Goal: Information Seeking & Learning: Find specific page/section

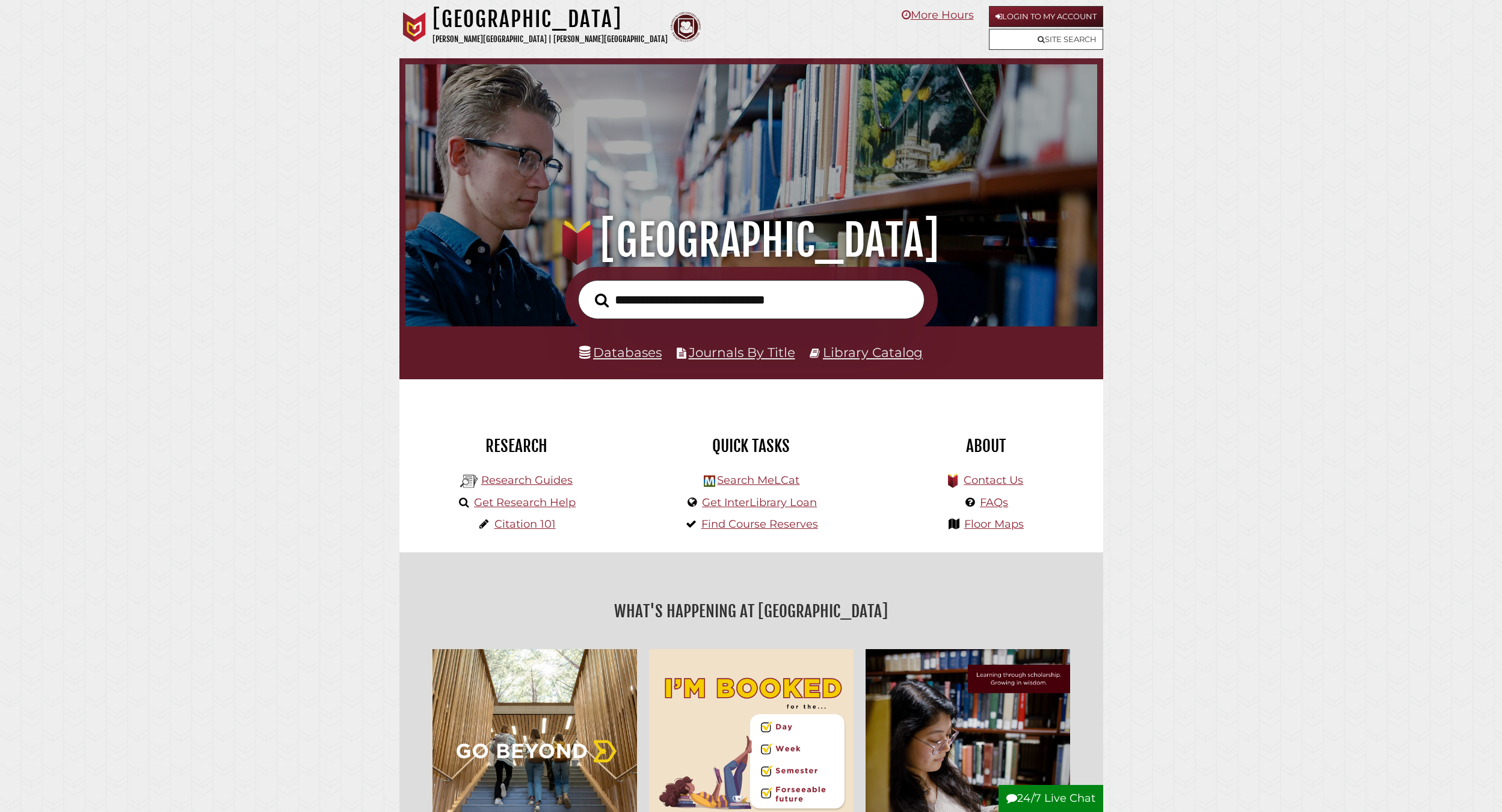
scroll to position [228, 686]
click at [631, 349] on link "Databases" at bounding box center [620, 353] width 82 height 16
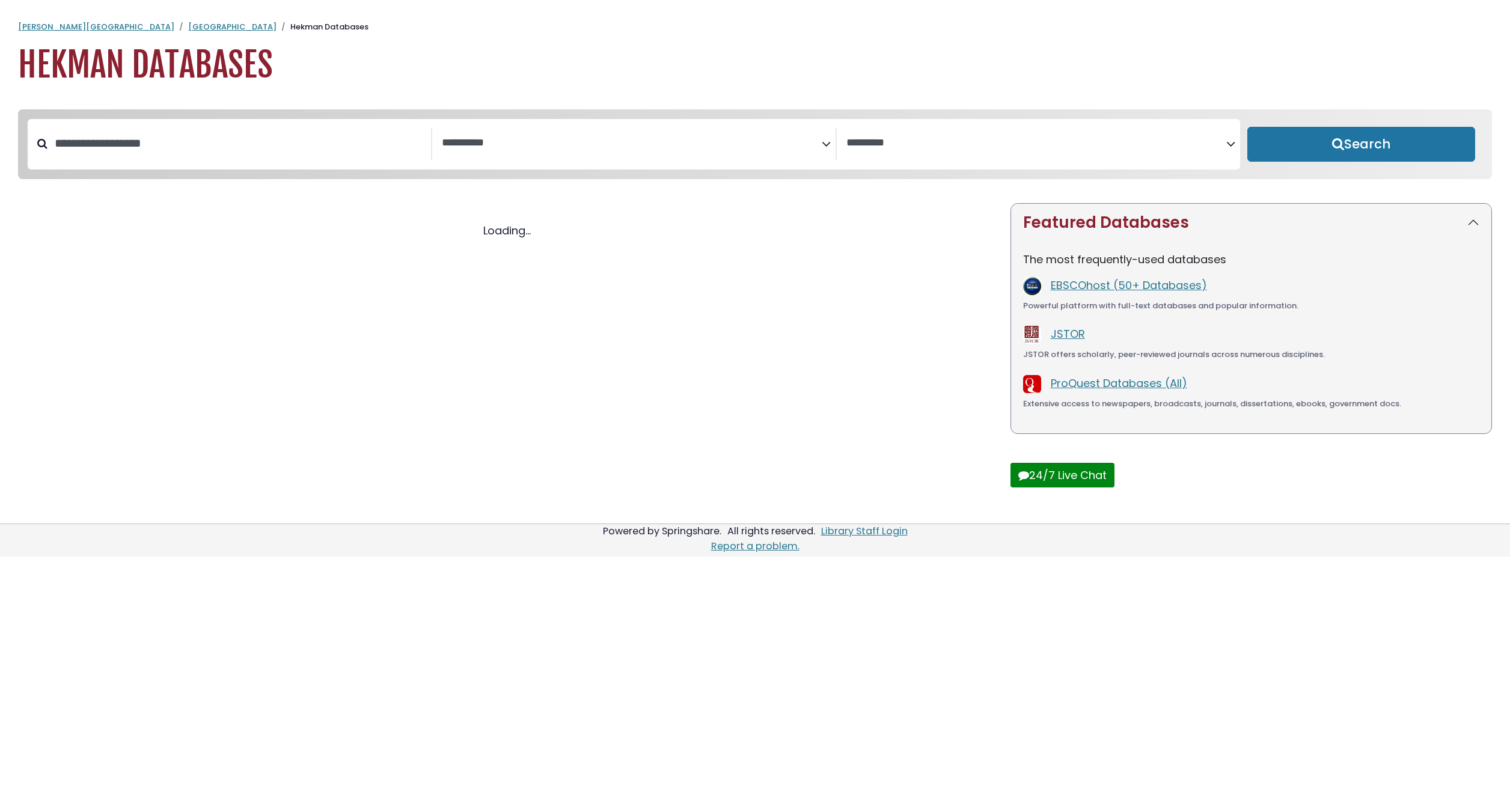
select select "Database Subject Filter"
select select "Database Vendors Filter"
select select "Database Subject Filter"
select select "Database Vendors Filter"
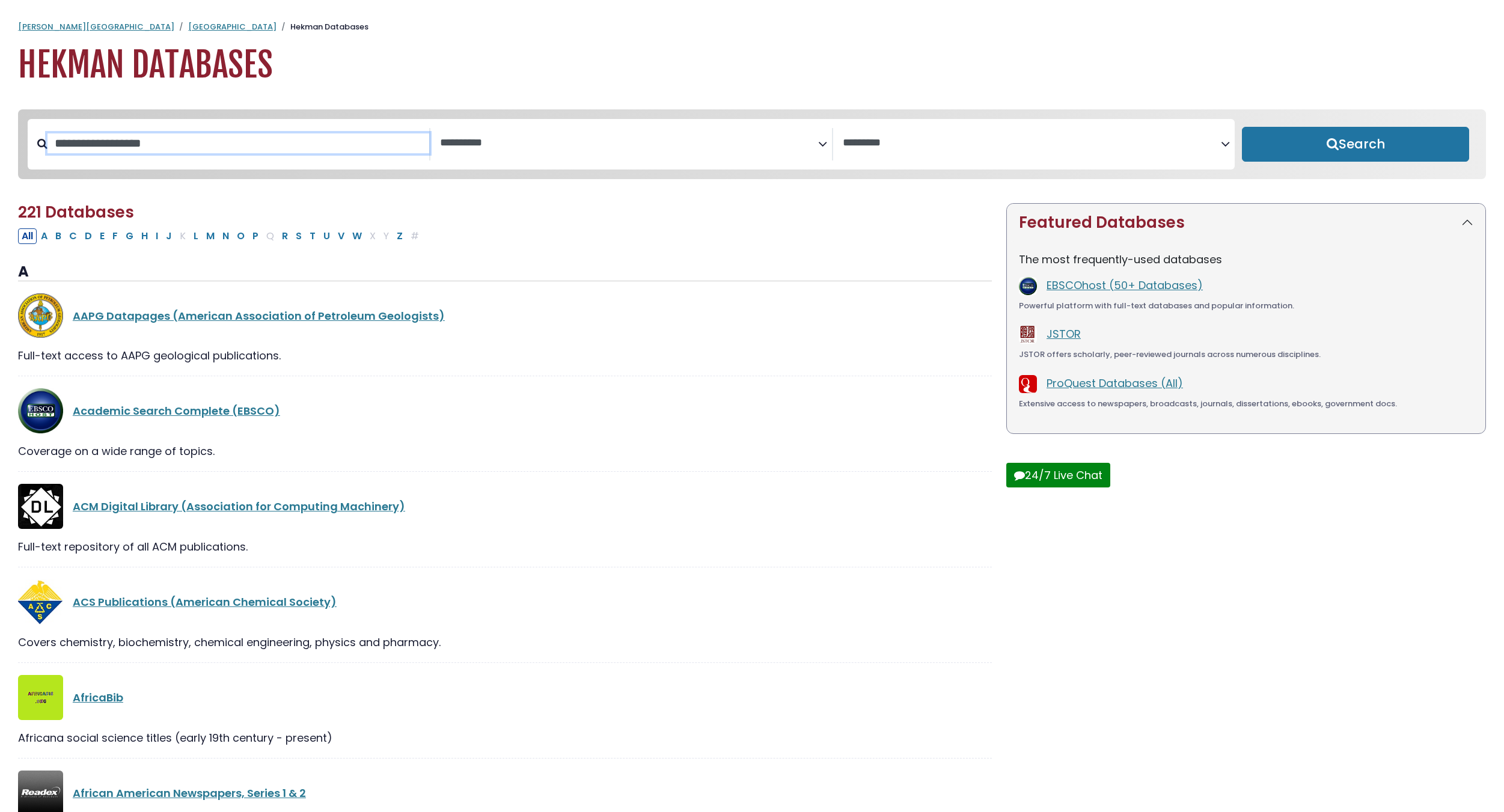
click at [267, 153] on input "Search database by title or keyword" at bounding box center [239, 143] width 382 height 20
type input "********"
click at [1242, 127] on button "Search" at bounding box center [1356, 144] width 227 height 35
select select "Database Subject Filter"
select select "Database Vendors Filter"
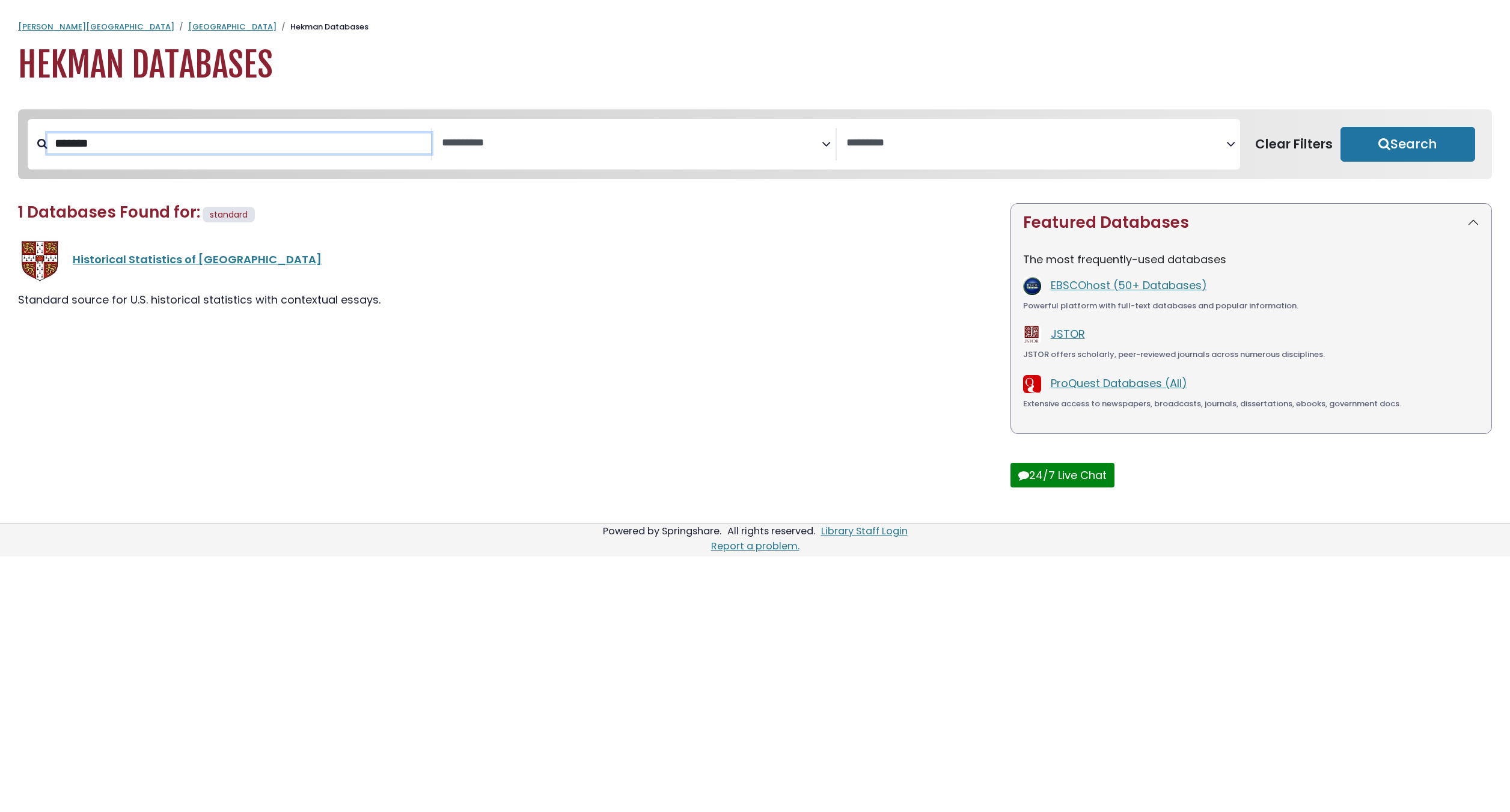
type input "********"
click at [1340, 127] on button "Search" at bounding box center [1407, 144] width 135 height 35
select select "Database Subject Filter"
select select "Database Vendors Filter"
click at [1340, 127] on button "Search" at bounding box center [1407, 144] width 135 height 35
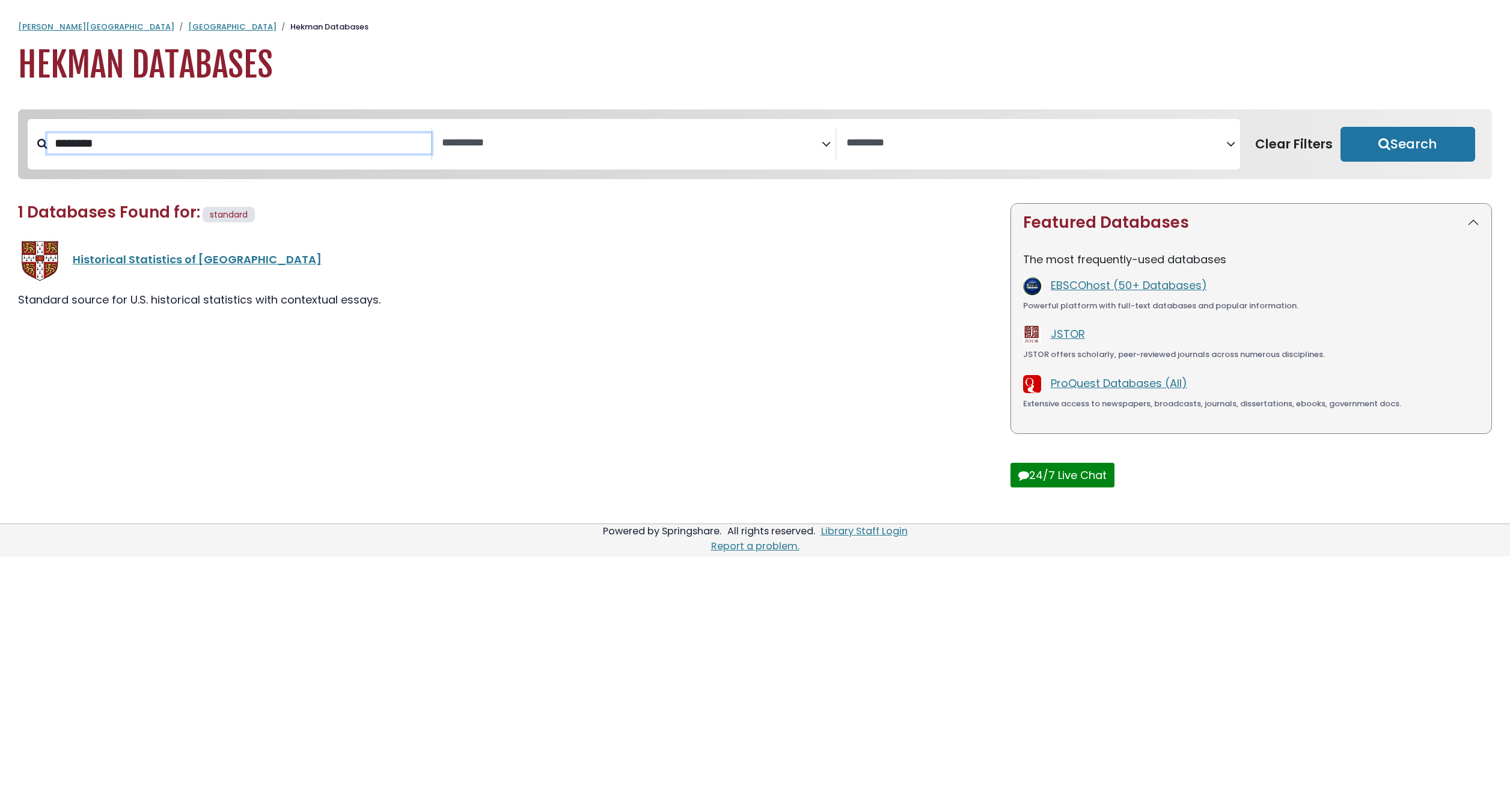
click at [1340, 127] on button "Search" at bounding box center [1407, 144] width 135 height 35
select select "Database Subject Filter"
select select "Database Vendors Filter"
click at [1340, 127] on button "Search" at bounding box center [1407, 144] width 135 height 35
select select "Database Subject Filter"
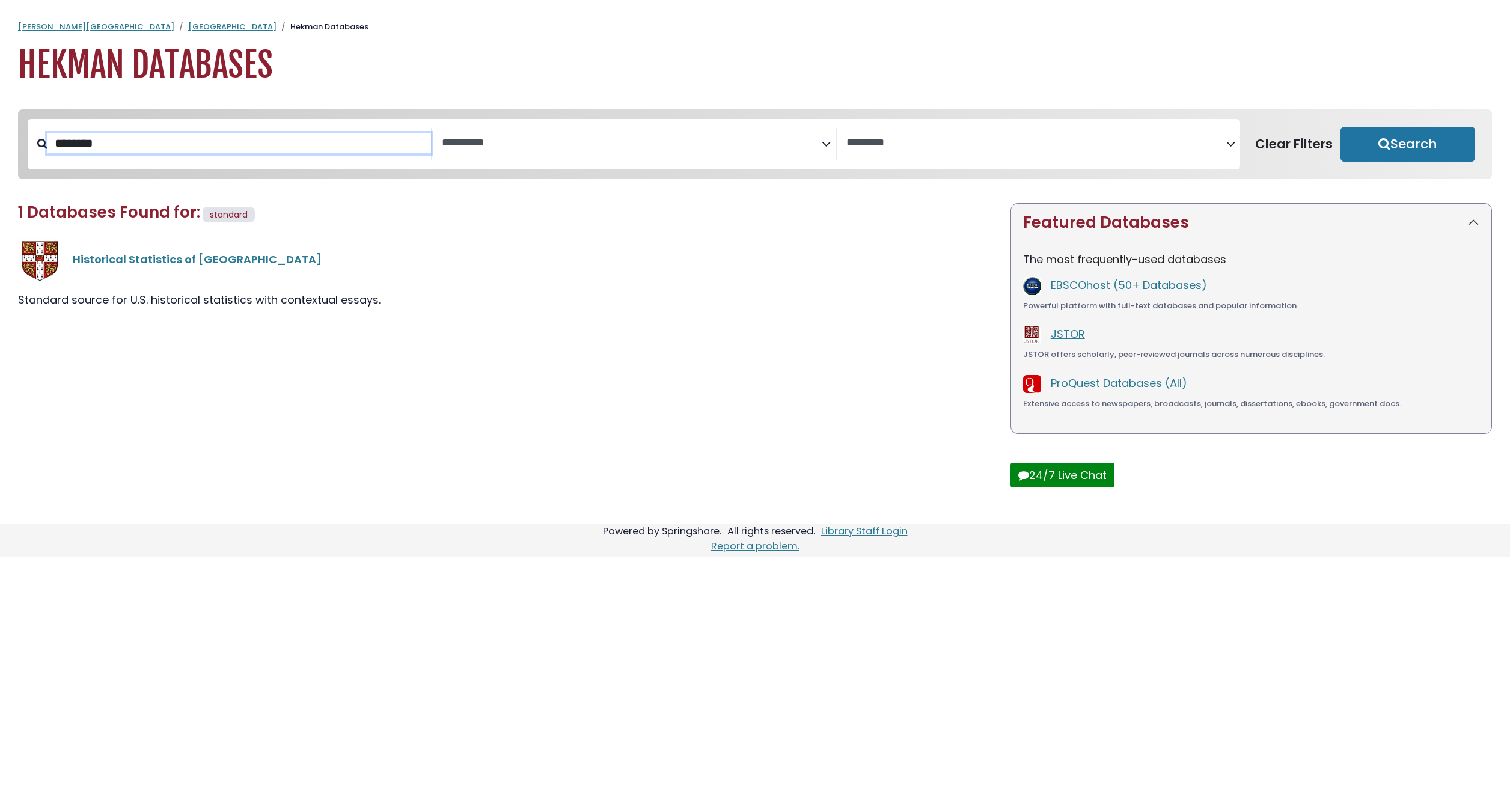
select select "Database Vendors Filter"
type input "********"
select select "Database Subject Filter"
select select "Database Vendors Filter"
type input "*"
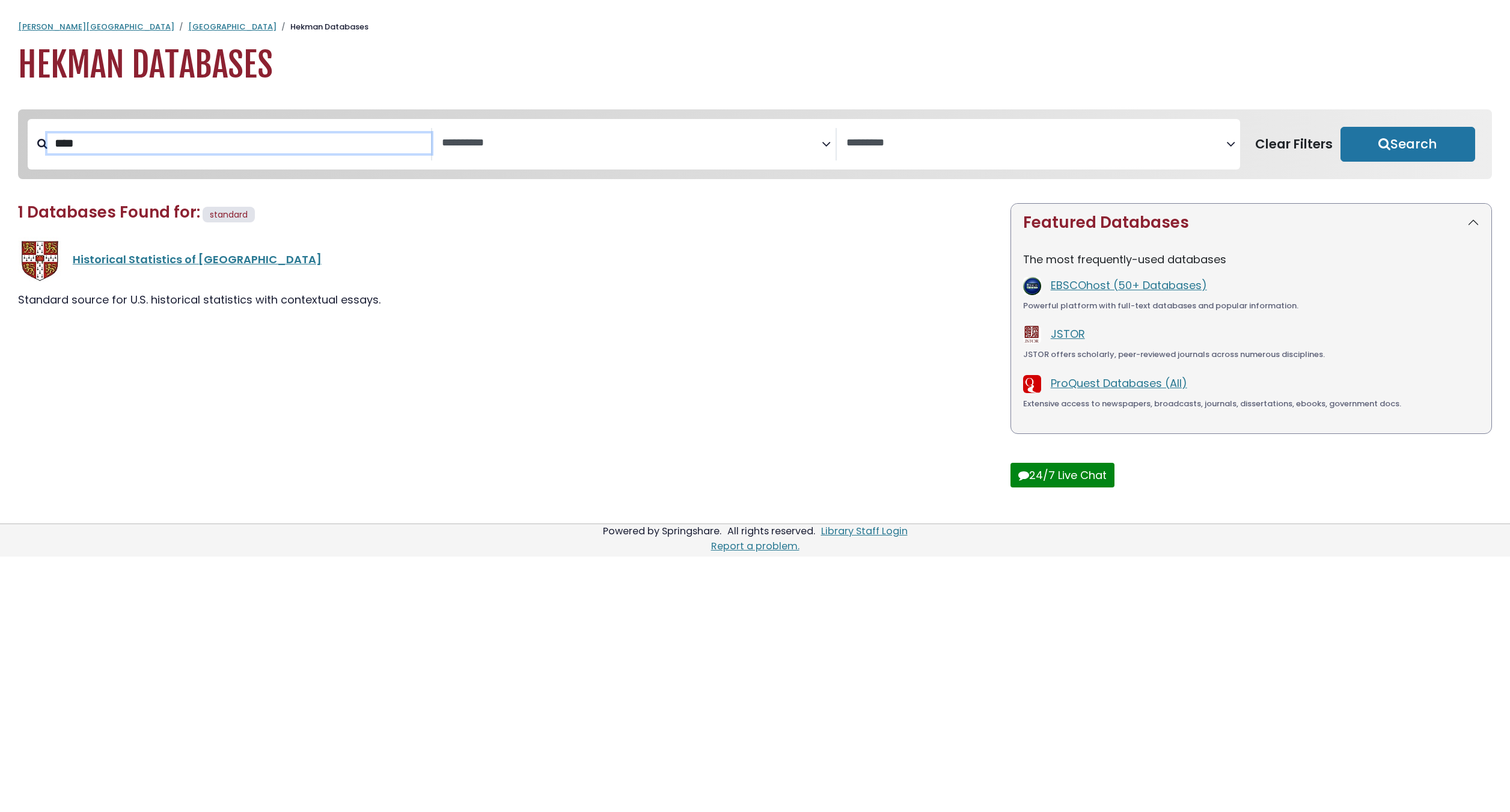
type input "****"
click at [1340, 127] on button "Search" at bounding box center [1407, 144] width 135 height 35
select select "Database Subject Filter"
select select "Database Vendors Filter"
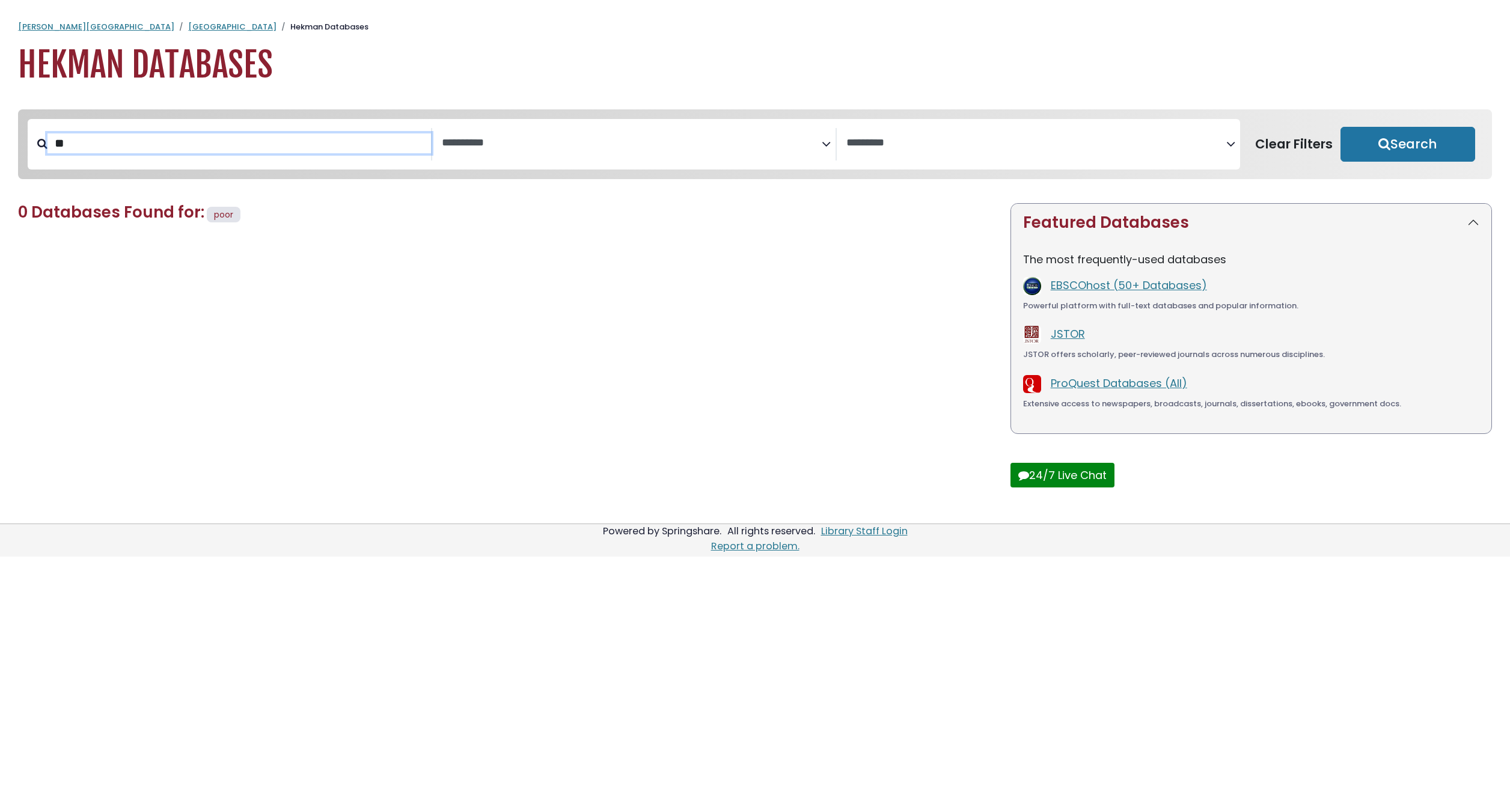
type input "*"
type input "********"
click at [1340, 127] on button "Search" at bounding box center [1407, 144] width 135 height 35
select select "Database Subject Filter"
select select "Database Vendors Filter"
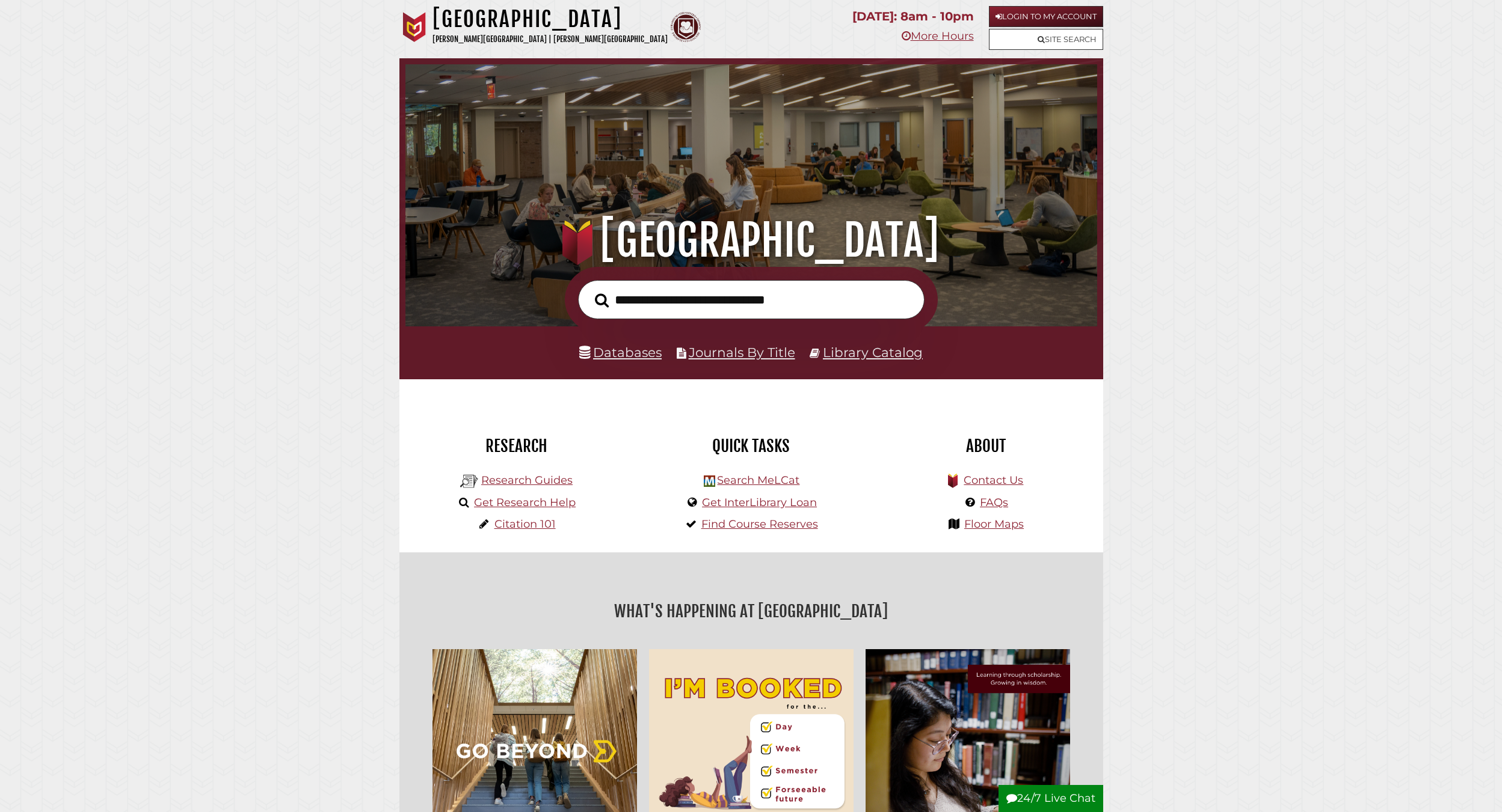
scroll to position [228, 686]
click at [643, 357] on link "Databases" at bounding box center [620, 353] width 82 height 16
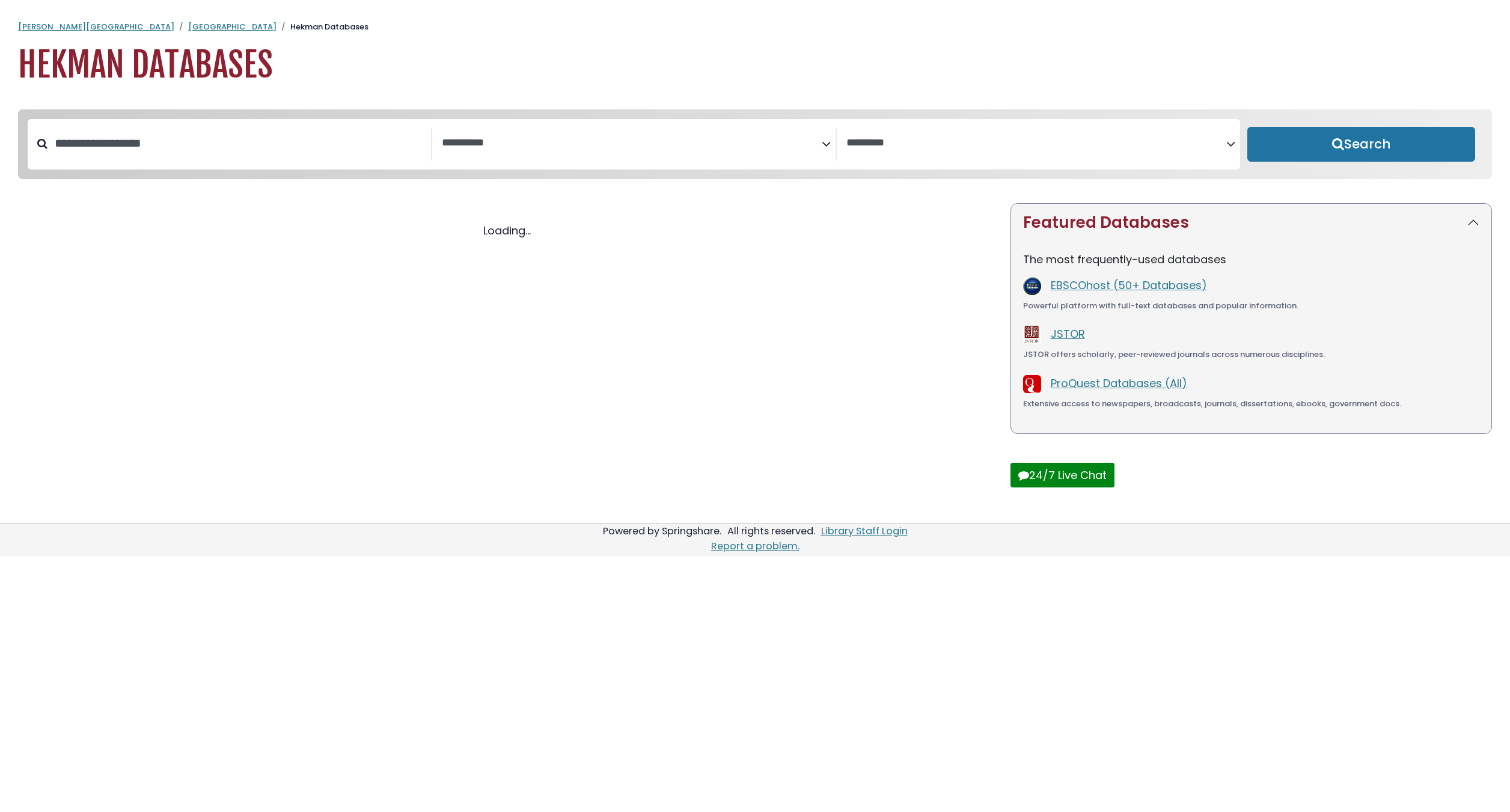
select select "Database Subject Filter"
select select "Database Vendors Filter"
select select "Database Subject Filter"
select select "Database Vendors Filter"
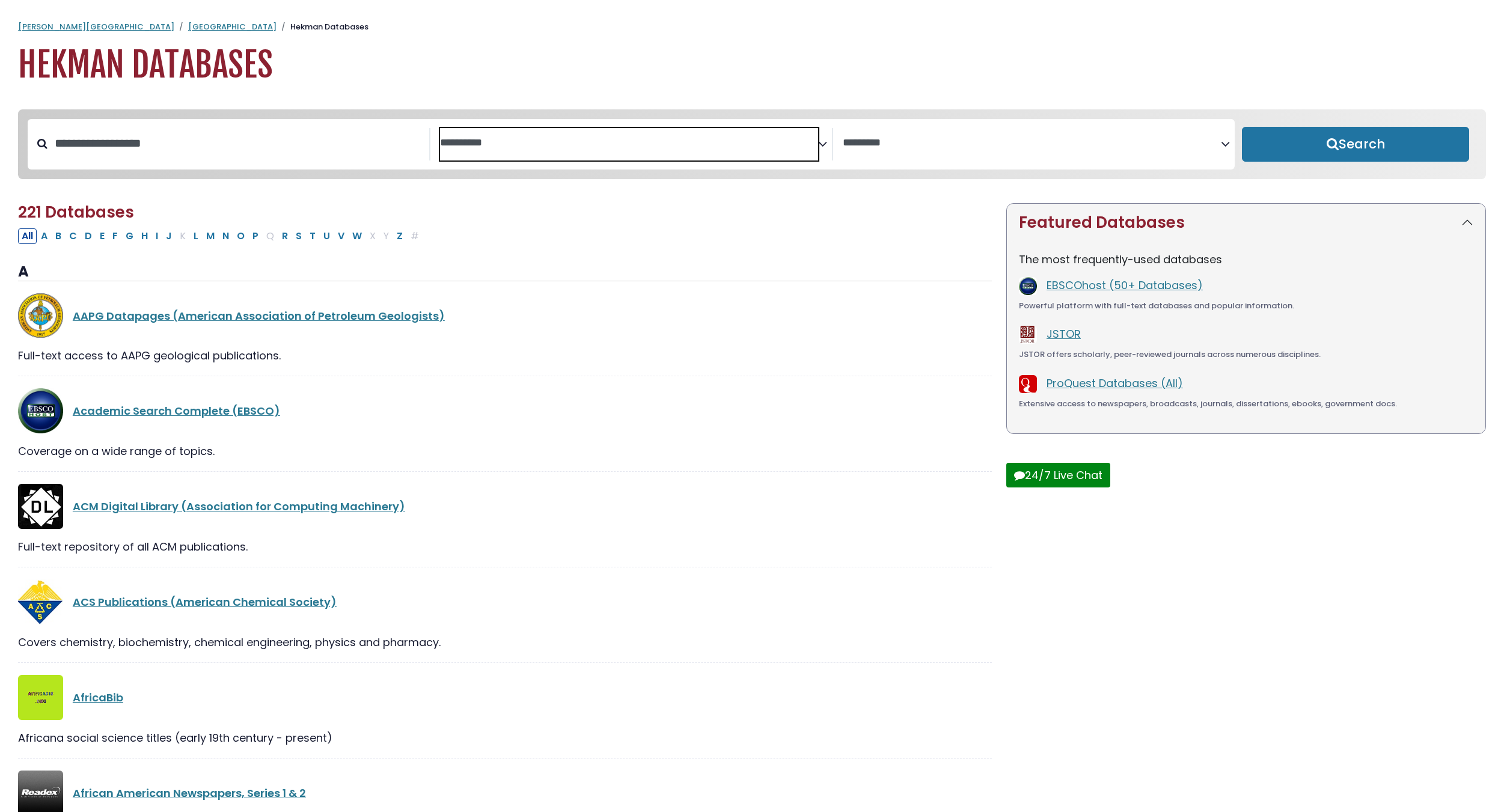
click at [673, 142] on textarea "Search" at bounding box center [630, 144] width 378 height 13
type textarea "*"
type textarea "****"
select select "*****"
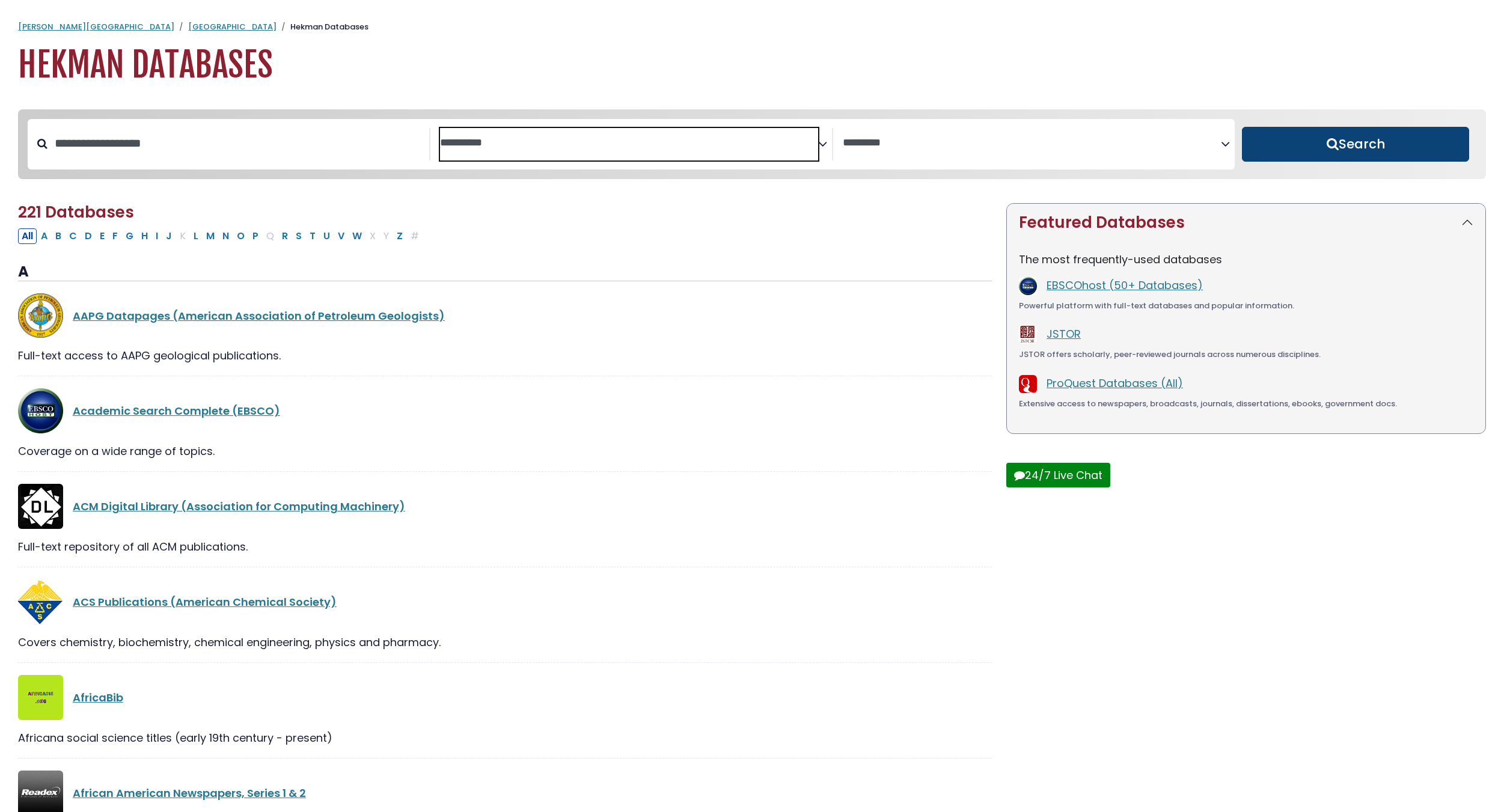
click at [1343, 156] on button "Search" at bounding box center [1356, 144] width 227 height 35
select select "Database Subject Filter"
select select "Database Vendors Filter"
click at [1314, 149] on button "Search" at bounding box center [1356, 144] width 227 height 35
select select "Database Subject Filter"
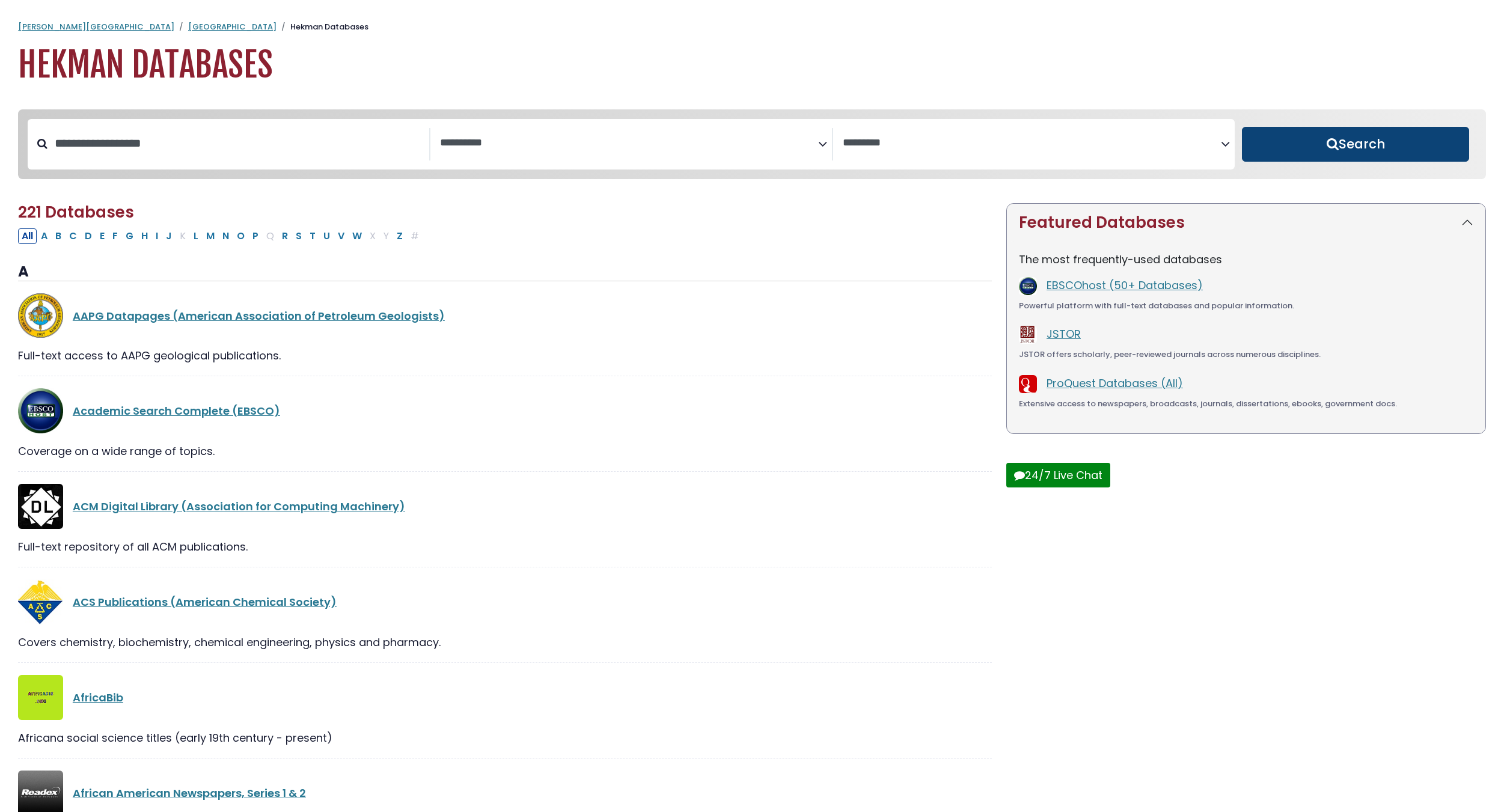
select select "Database Vendors Filter"
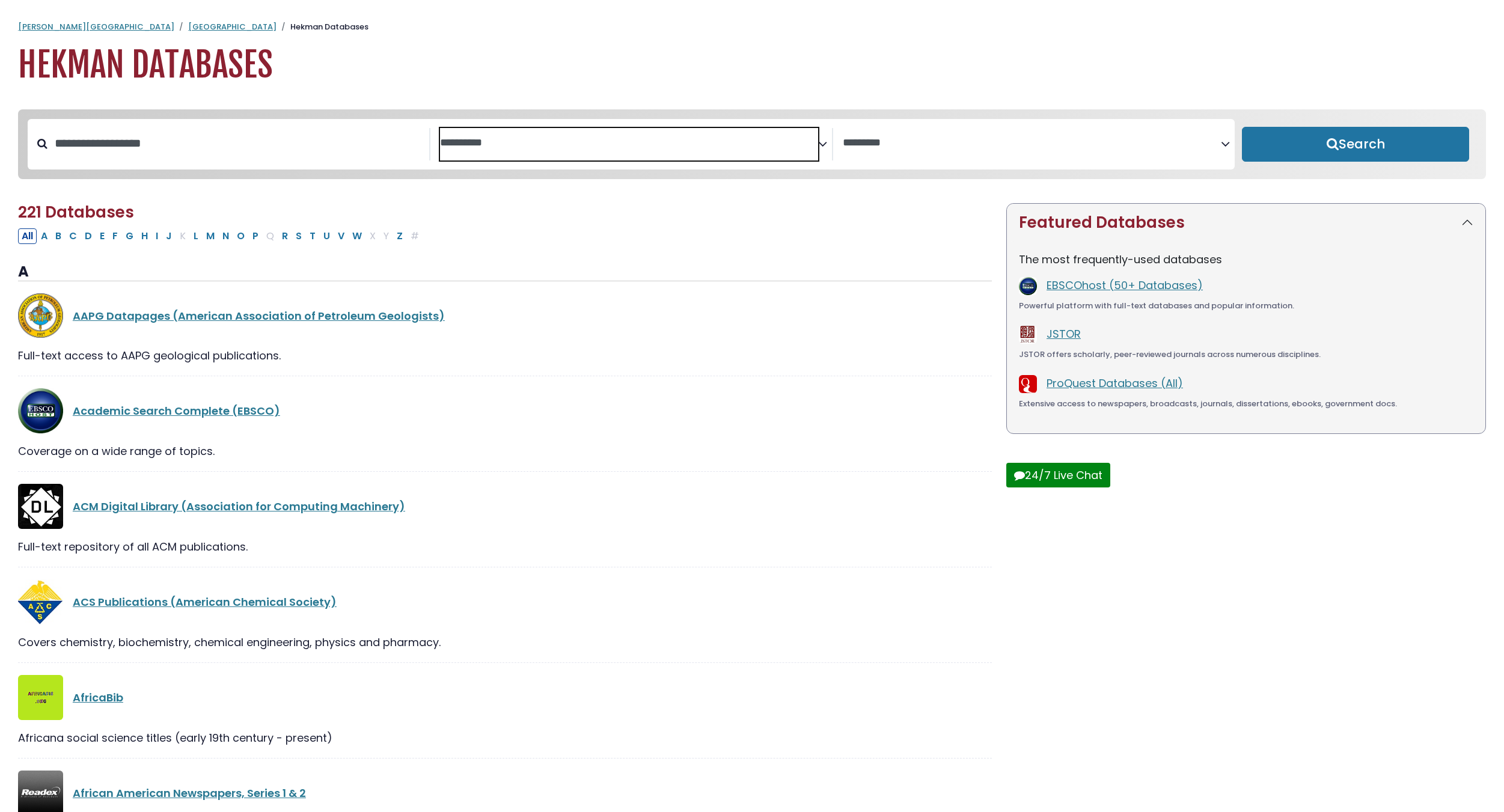
drag, startPoint x: 689, startPoint y: 139, endPoint x: 223, endPoint y: 164, distance: 466.7
click at [223, 164] on div "**********" at bounding box center [631, 144] width 1207 height 50
type textarea "*"
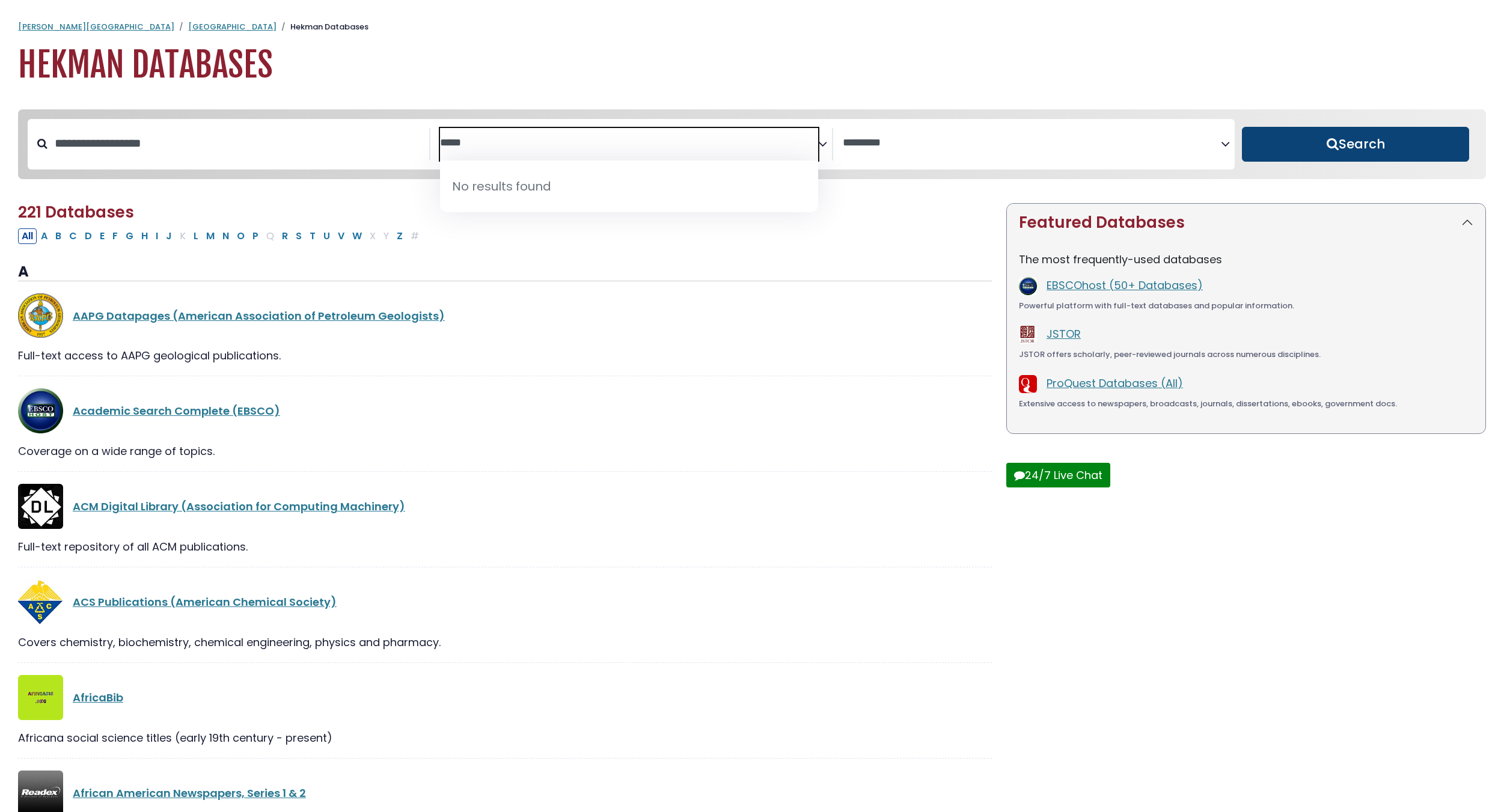
type textarea "*****"
click at [1315, 156] on button "Search" at bounding box center [1356, 144] width 227 height 35
select select "Database Subject Filter"
select select "Database Vendors Filter"
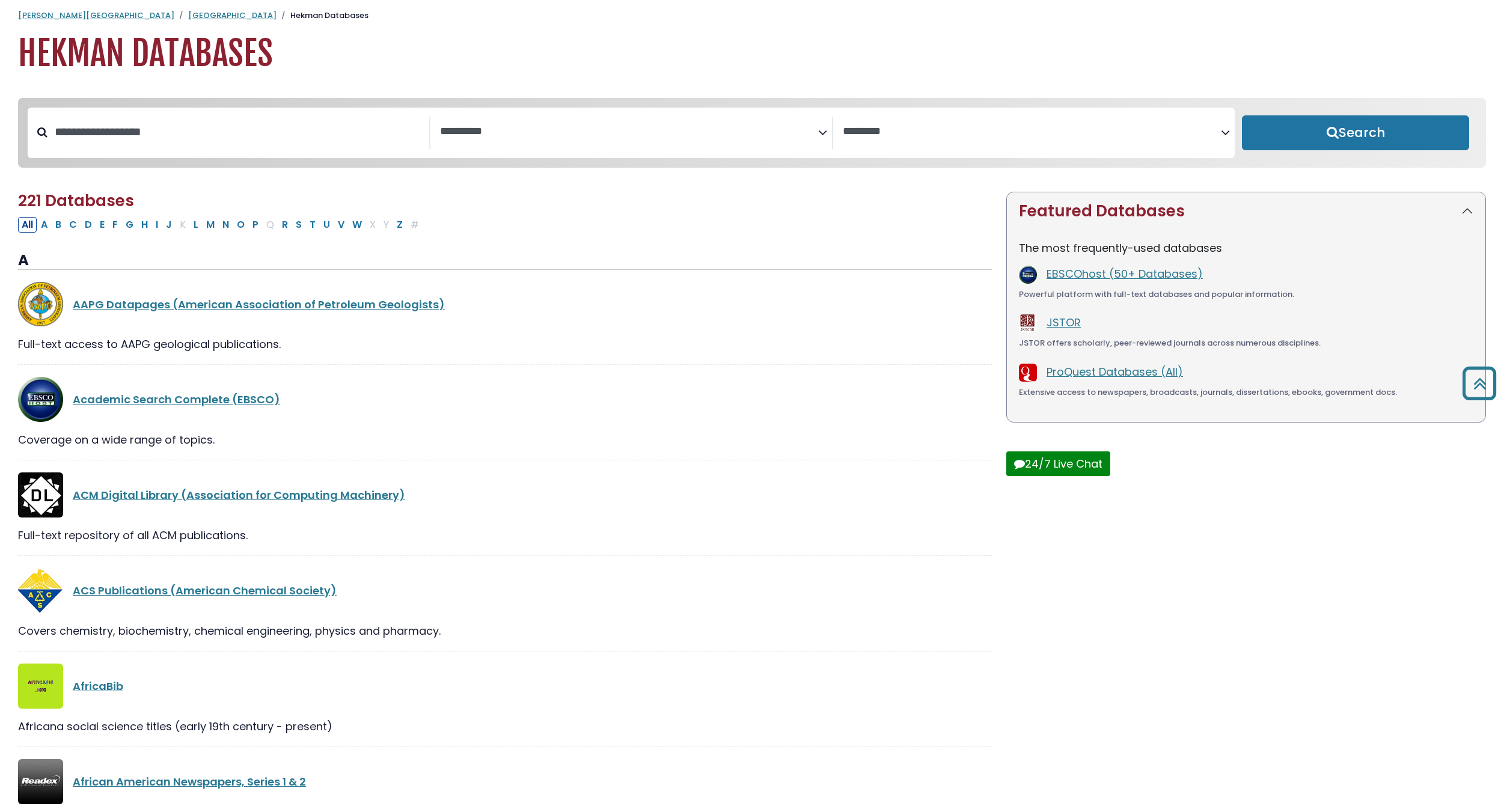
scroll to position [0, 0]
